Goal: Task Accomplishment & Management: Manage account settings

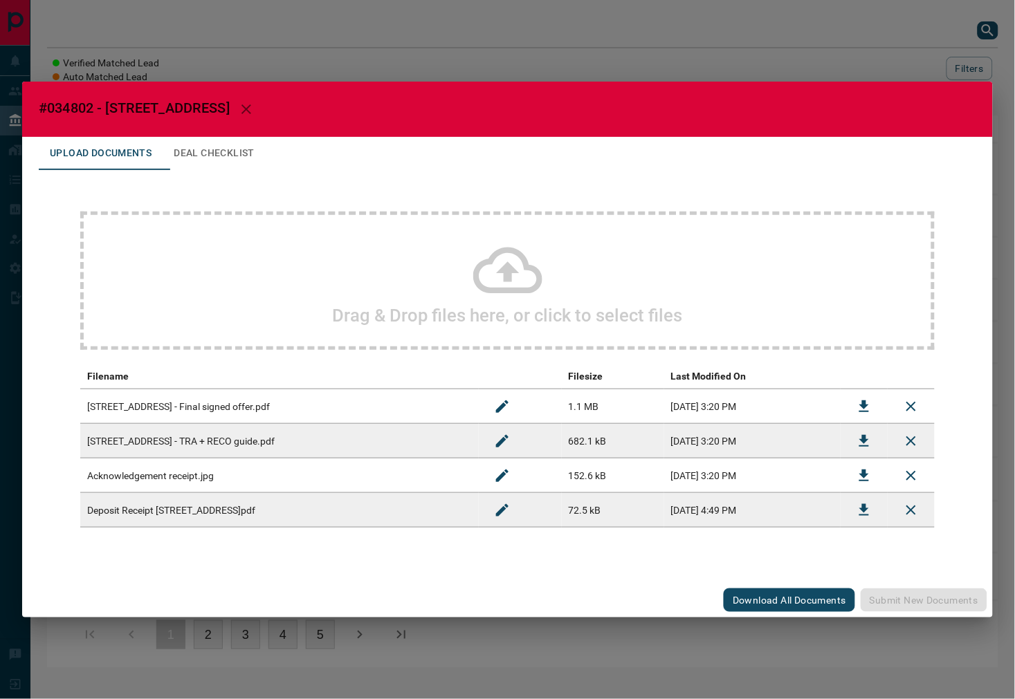
click at [71, 107] on span "#034802 - [STREET_ADDRESS]" at bounding box center [134, 108] width 191 height 17
copy span "034802"
click at [84, 107] on span "#034802 - [STREET_ADDRESS]" at bounding box center [134, 108] width 191 height 17
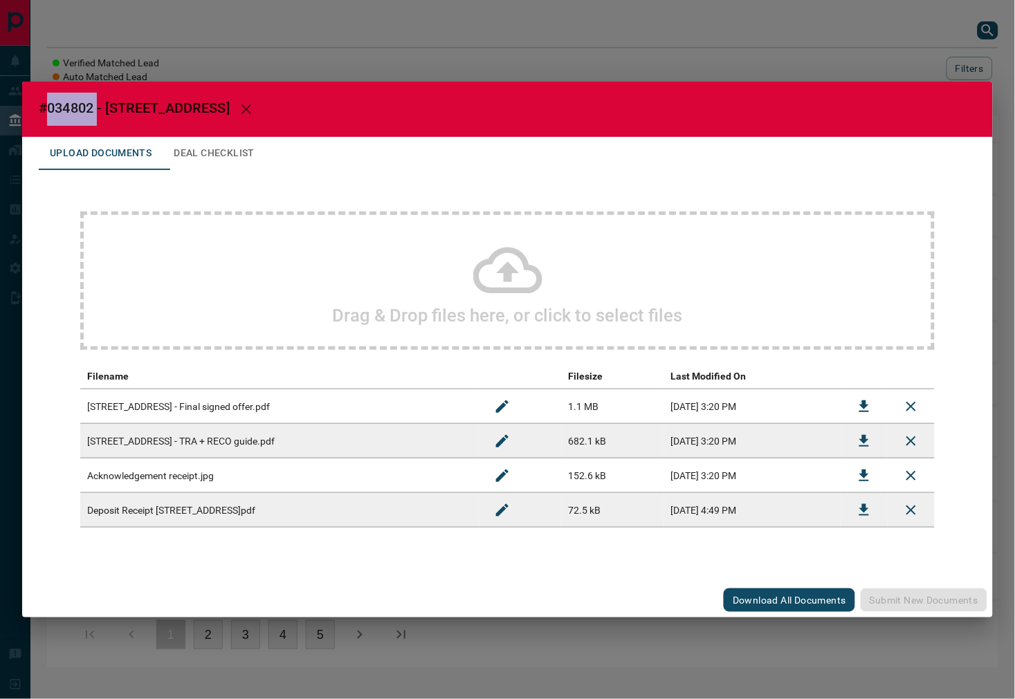
click at [255, 104] on icon "button" at bounding box center [246, 109] width 17 height 17
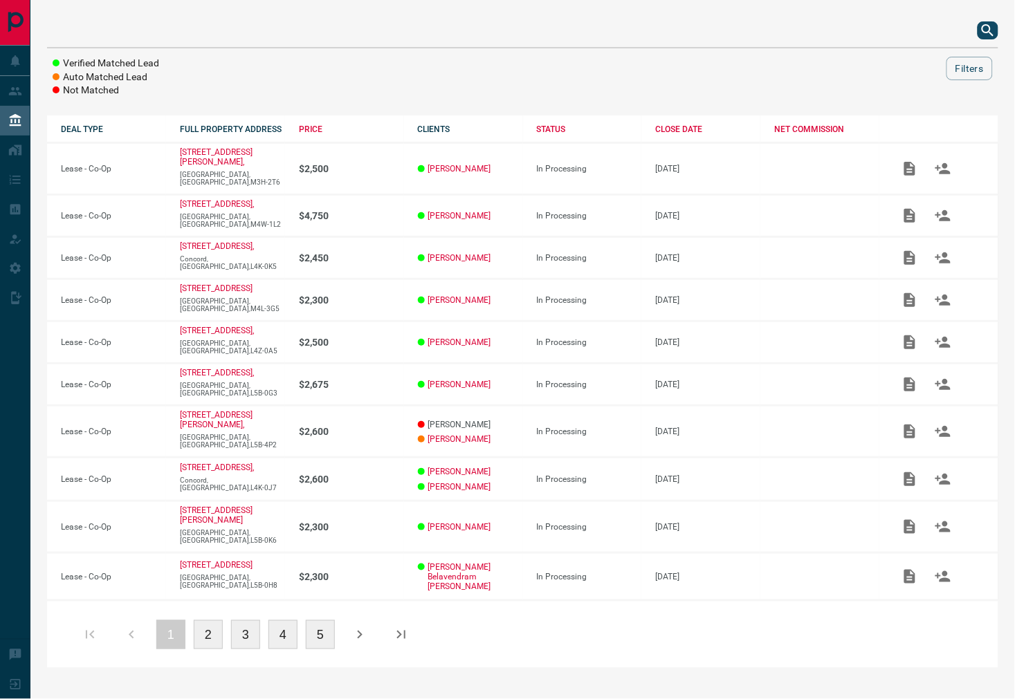
click at [979, 30] on button "search button" at bounding box center [987, 30] width 21 height 18
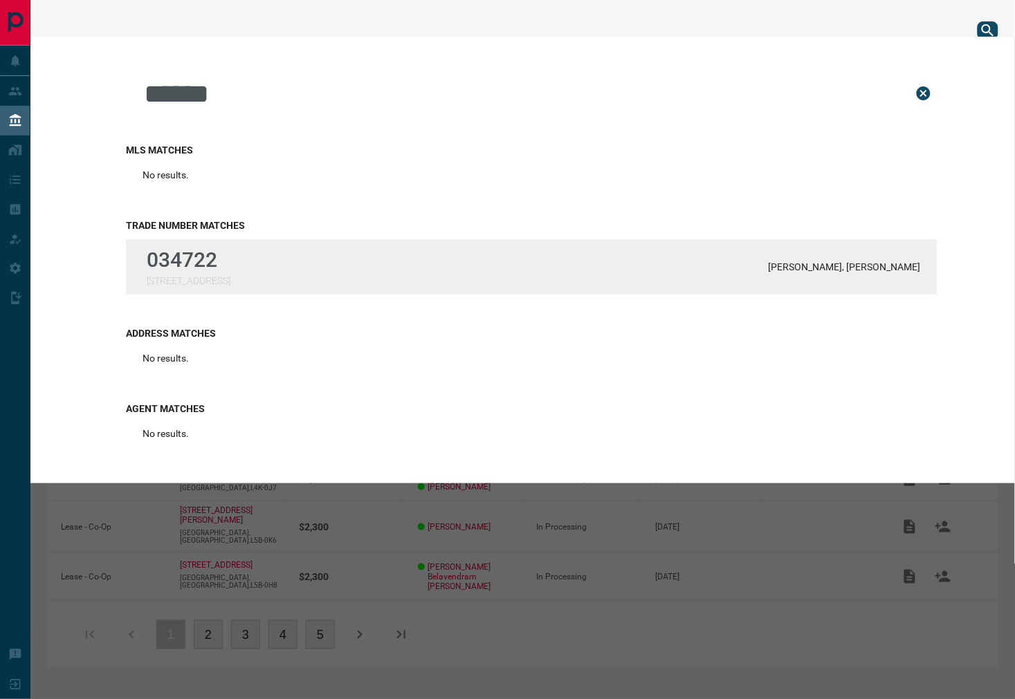
type input "******"
click at [342, 254] on div "034722 [STREET_ADDRESS][PERSON_NAME][PERSON_NAME]" at bounding box center [531, 266] width 811 height 55
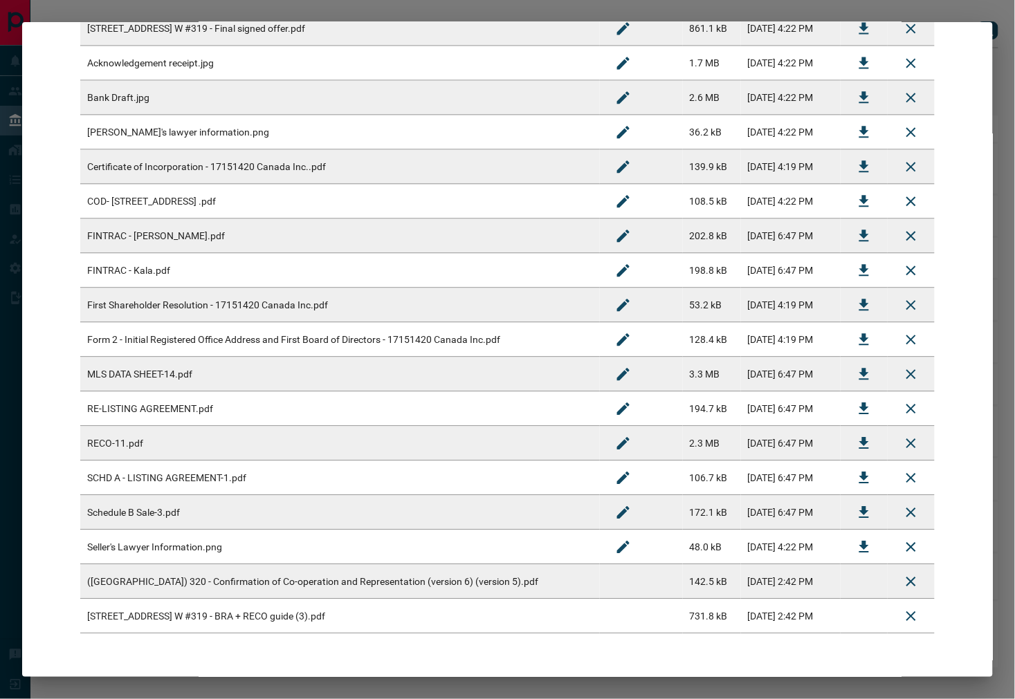
scroll to position [814, 0]
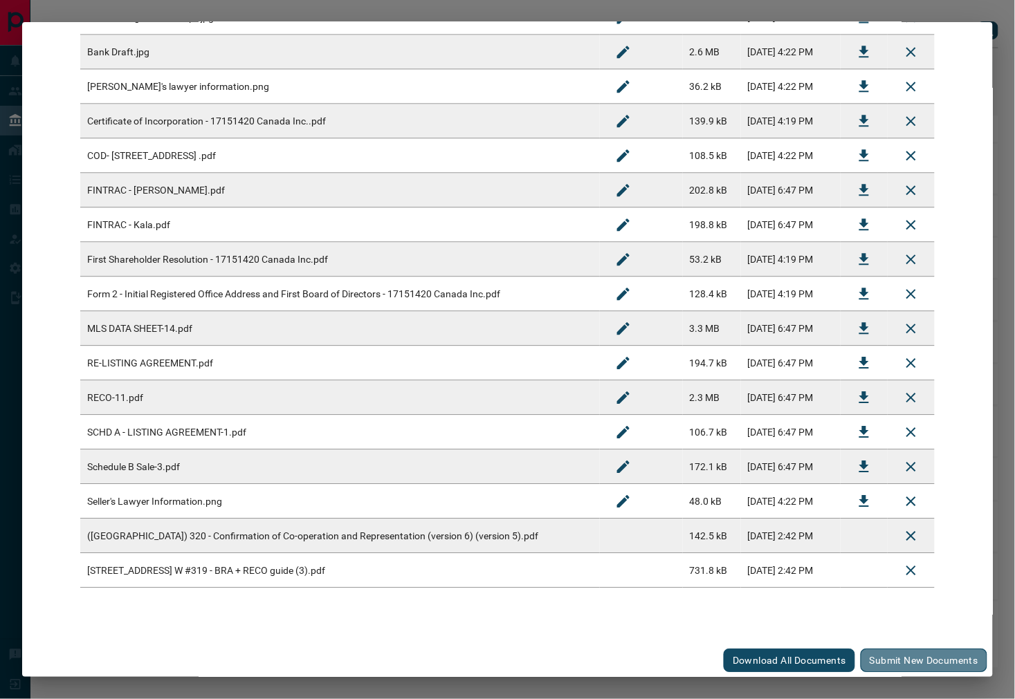
click at [881, 654] on button "Submit new documents" at bounding box center [923, 661] width 127 height 24
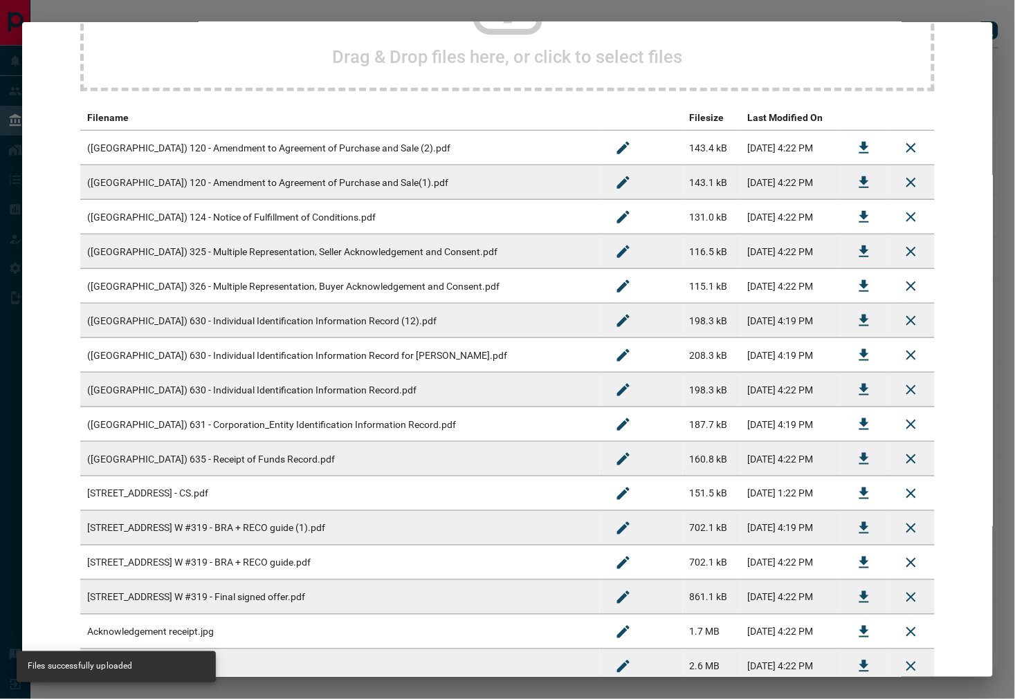
scroll to position [0, 0]
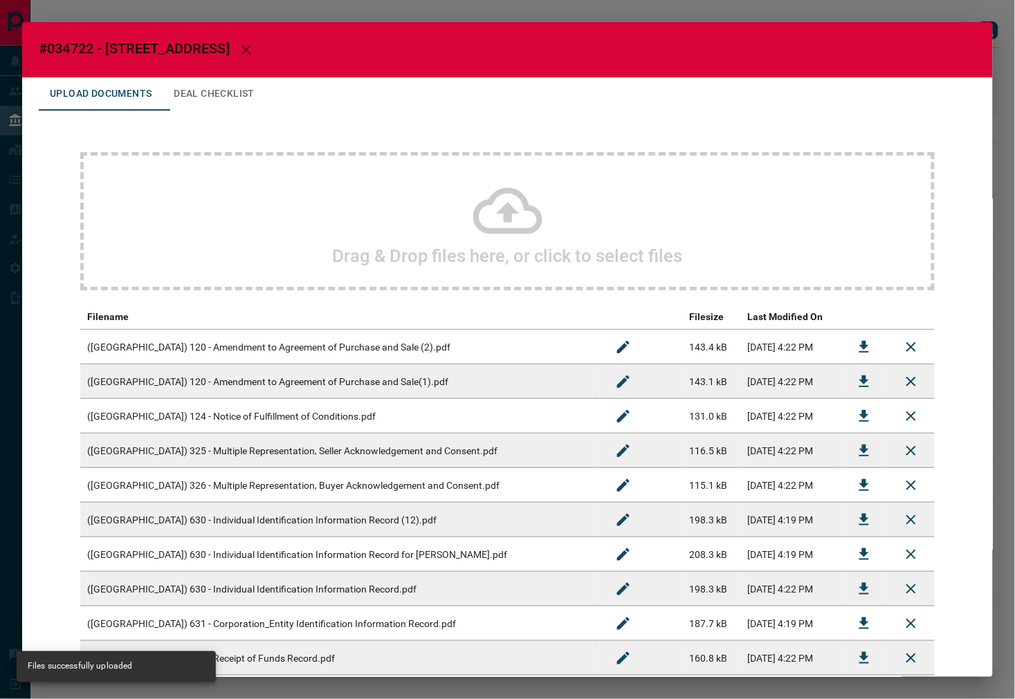
click at [245, 98] on button "Deal Checklist" at bounding box center [214, 93] width 103 height 33
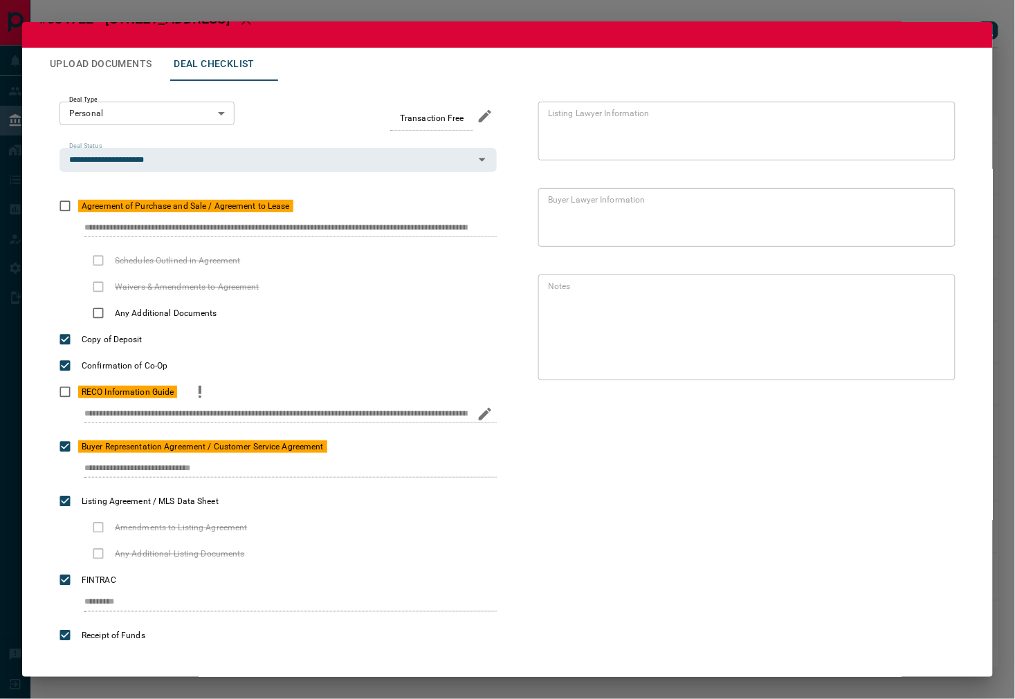
scroll to position [46, 0]
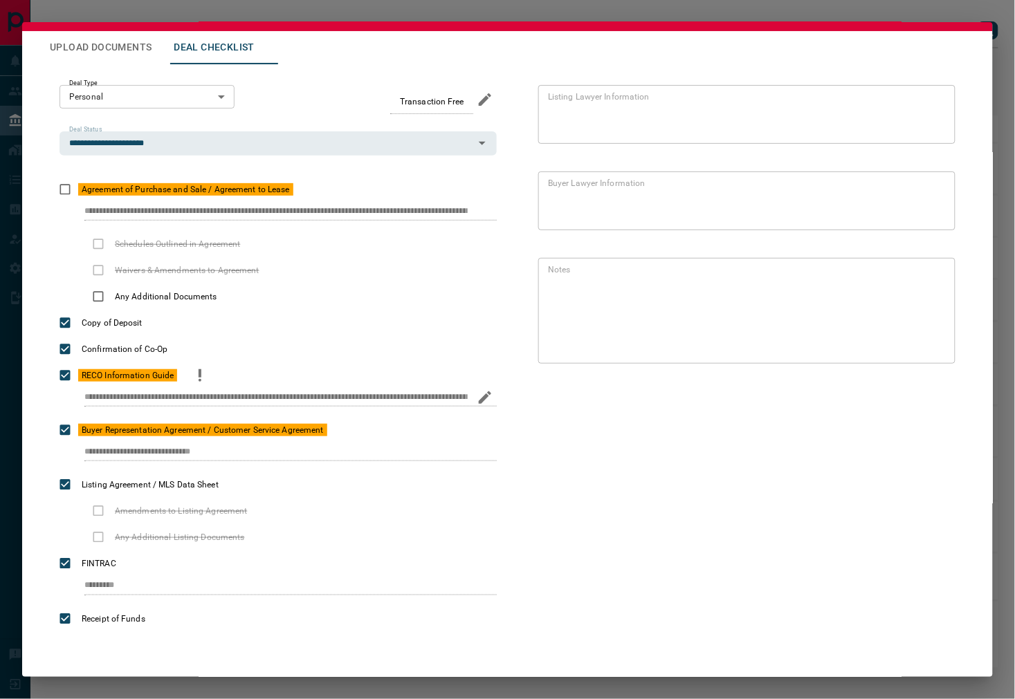
click at [194, 371] on button "priority" at bounding box center [200, 375] width 24 height 26
click at [356, 437] on icon "priority" at bounding box center [350, 430] width 17 height 17
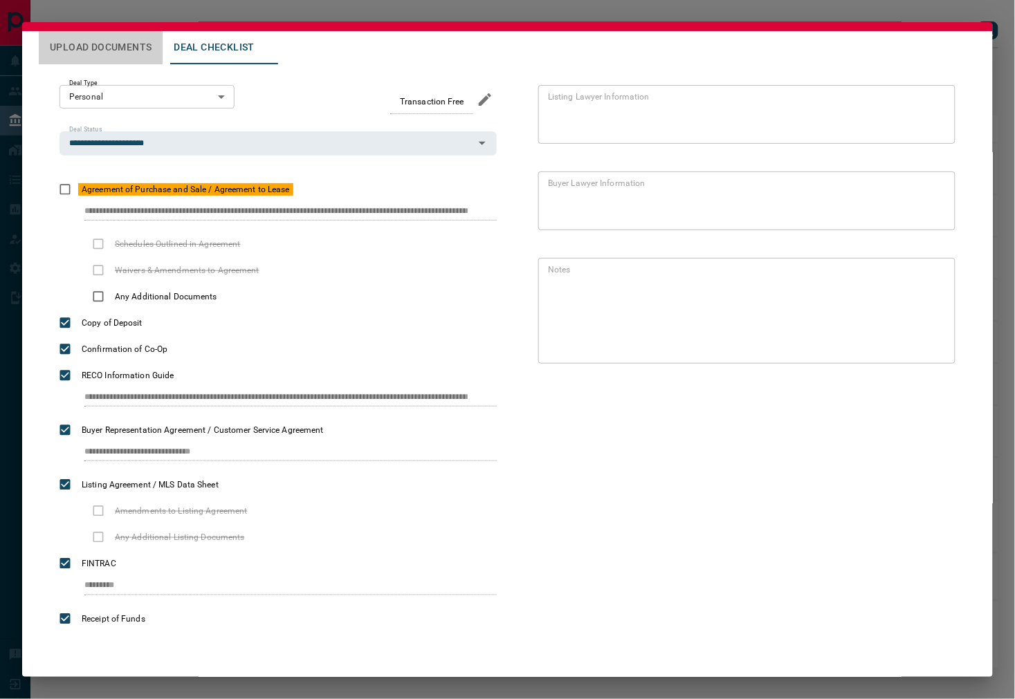
click at [98, 42] on button "Upload Documents" at bounding box center [101, 47] width 124 height 33
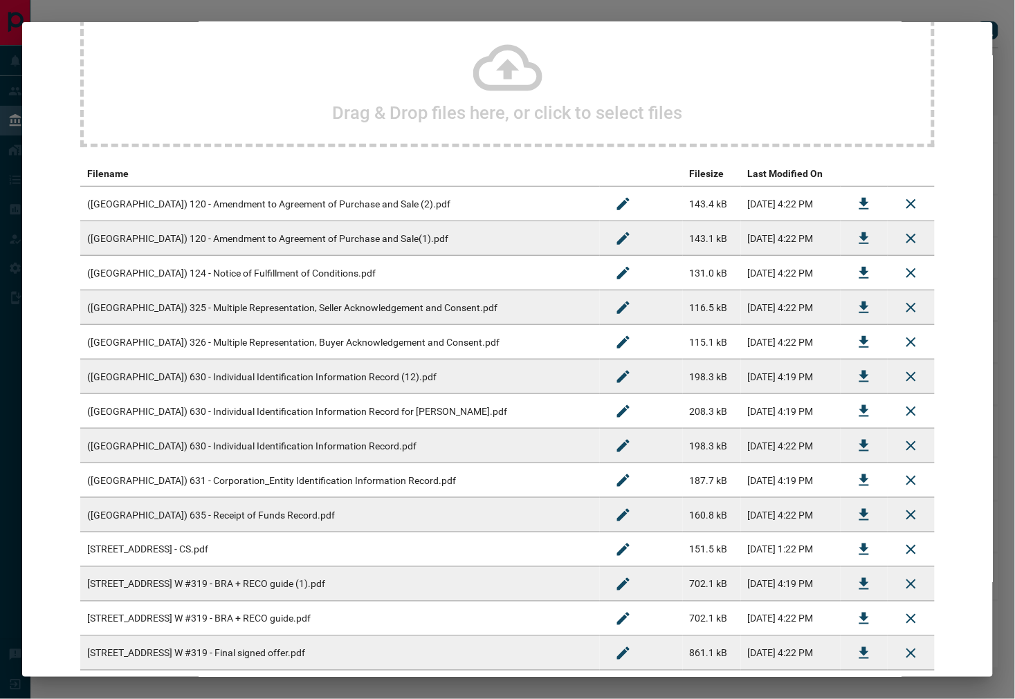
scroll to position [0, 0]
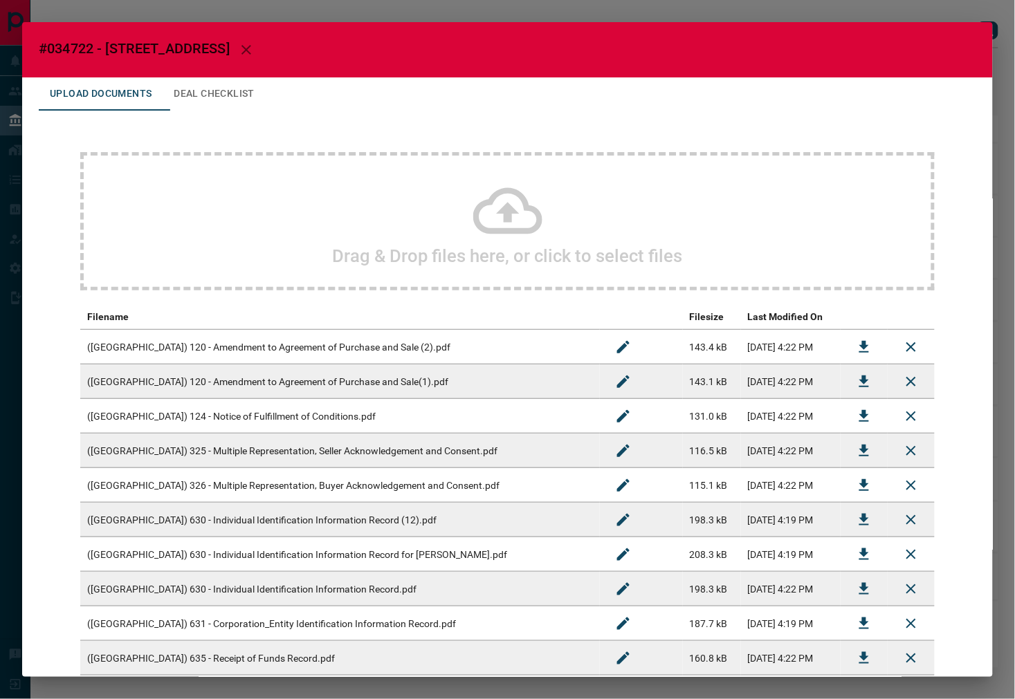
click at [245, 98] on button "Deal Checklist" at bounding box center [214, 93] width 103 height 33
